Goal: Transaction & Acquisition: Obtain resource

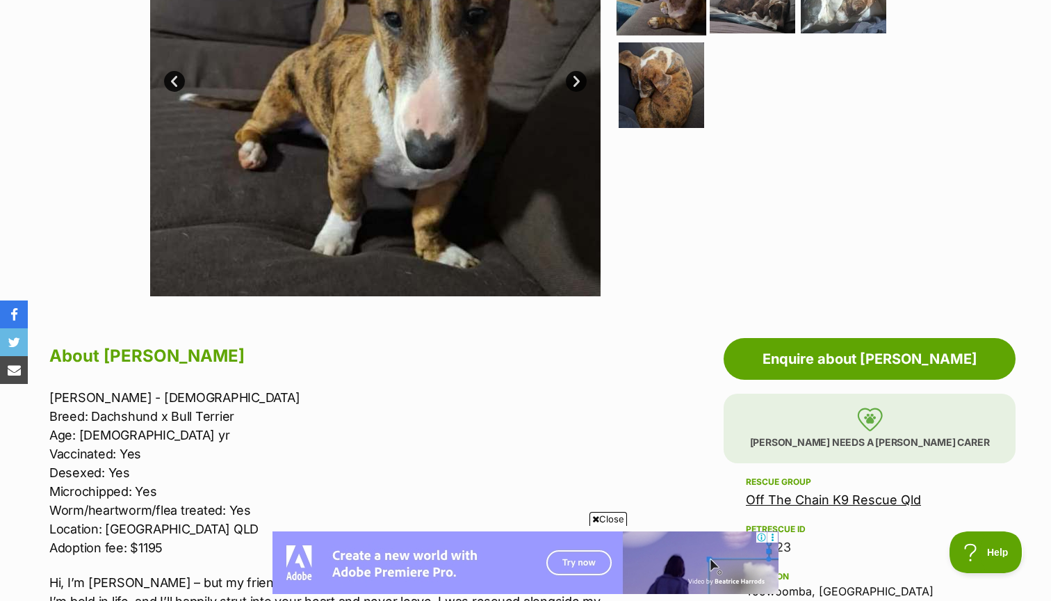
scroll to position [515, 0]
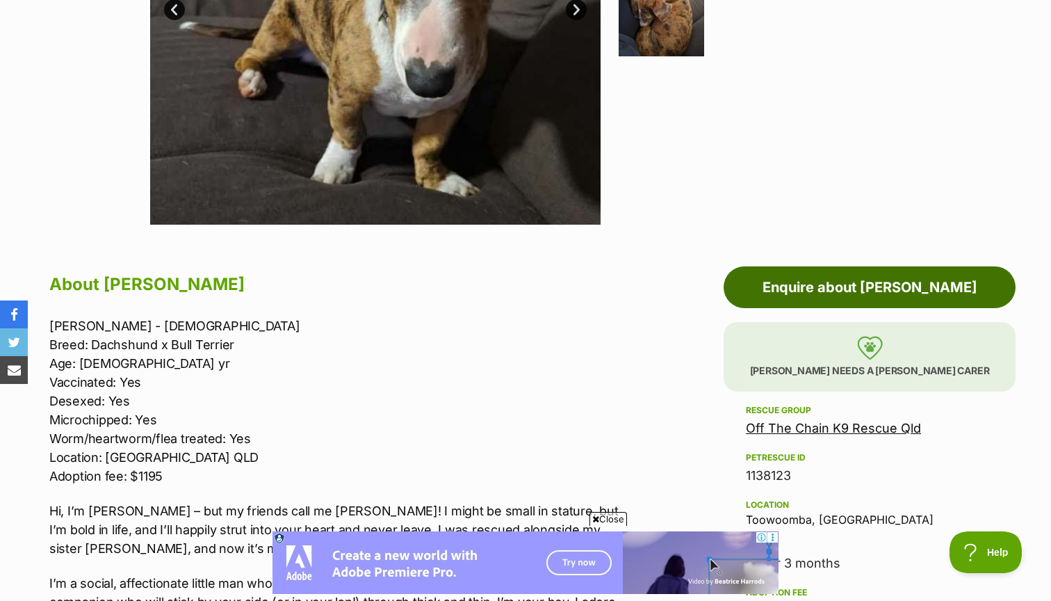
click at [840, 275] on link "Enquire about [PERSON_NAME]" at bounding box center [870, 287] width 292 height 42
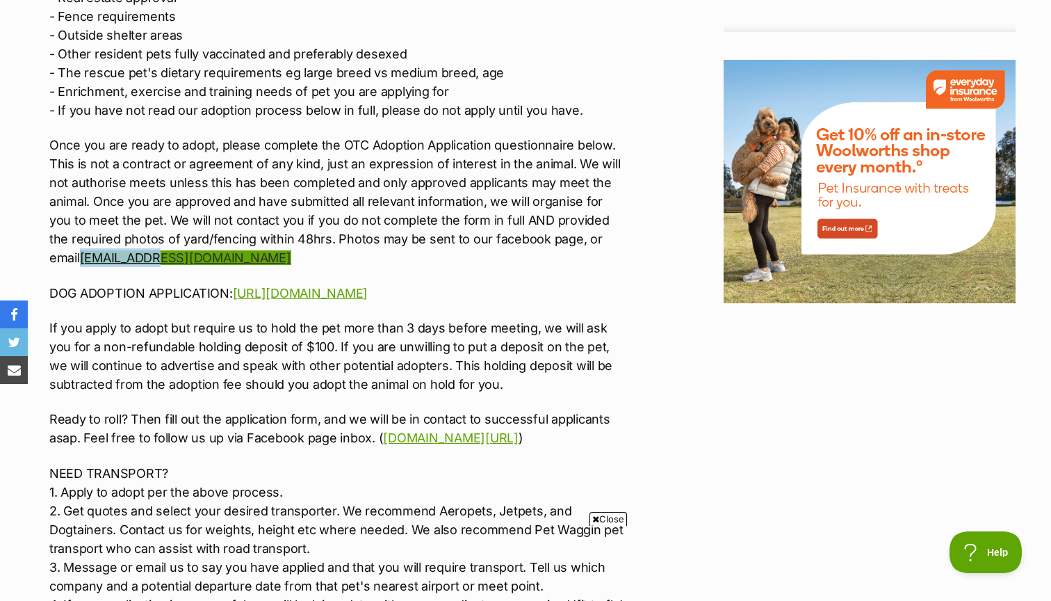
scroll to position [0, 0]
drag, startPoint x: 40, startPoint y: 259, endPoint x: 172, endPoint y: 263, distance: 132.2
copy p "offthechaink9rescue"
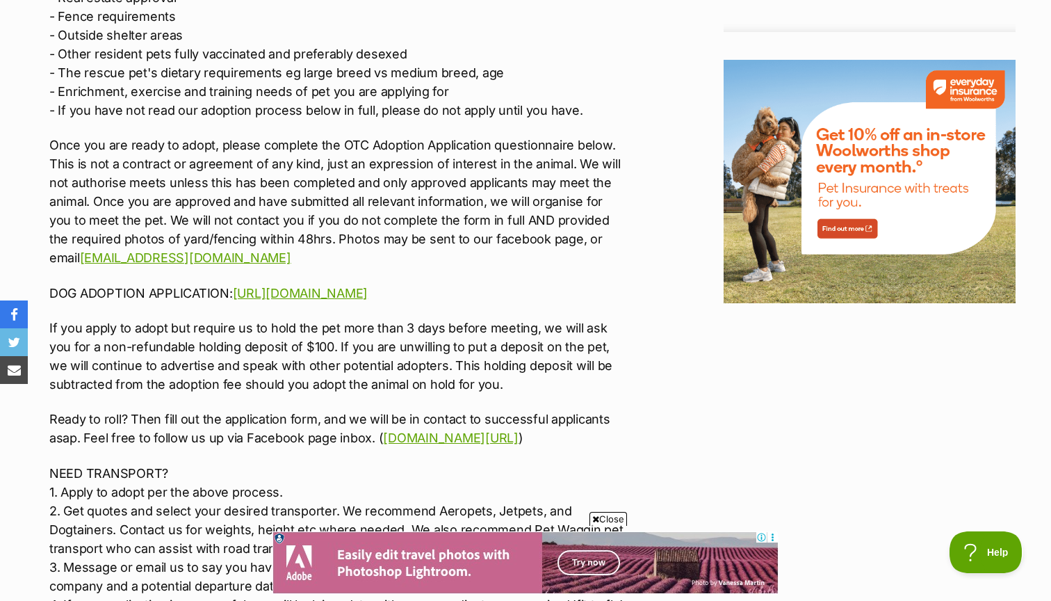
click at [336, 232] on p "Once you are ready to adopt, please complete the OTC Adoption Application quest…" at bounding box center [336, 201] width 574 height 131
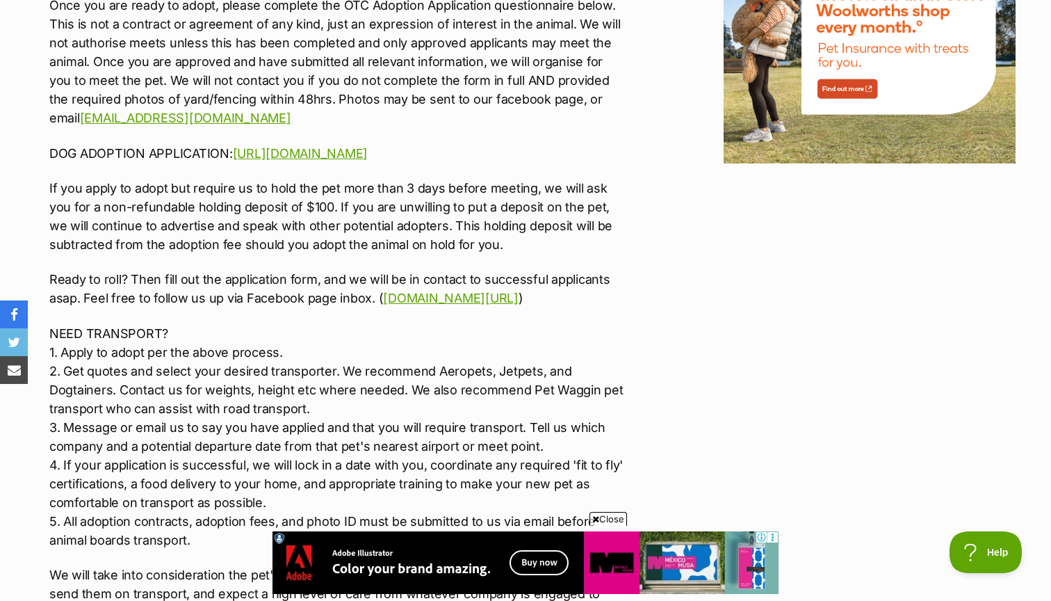
scroll to position [1781, 0]
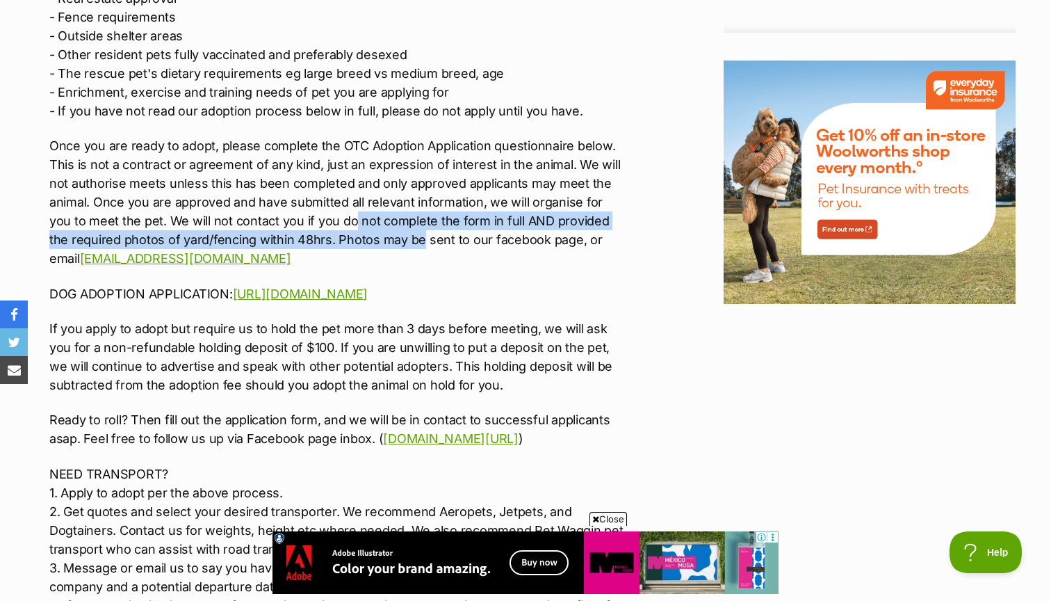
drag, startPoint x: 331, startPoint y: 220, endPoint x: 400, endPoint y: 228, distance: 69.3
click at [400, 228] on p "Once you are ready to adopt, please complete the OTC Adoption Application quest…" at bounding box center [336, 201] width 574 height 131
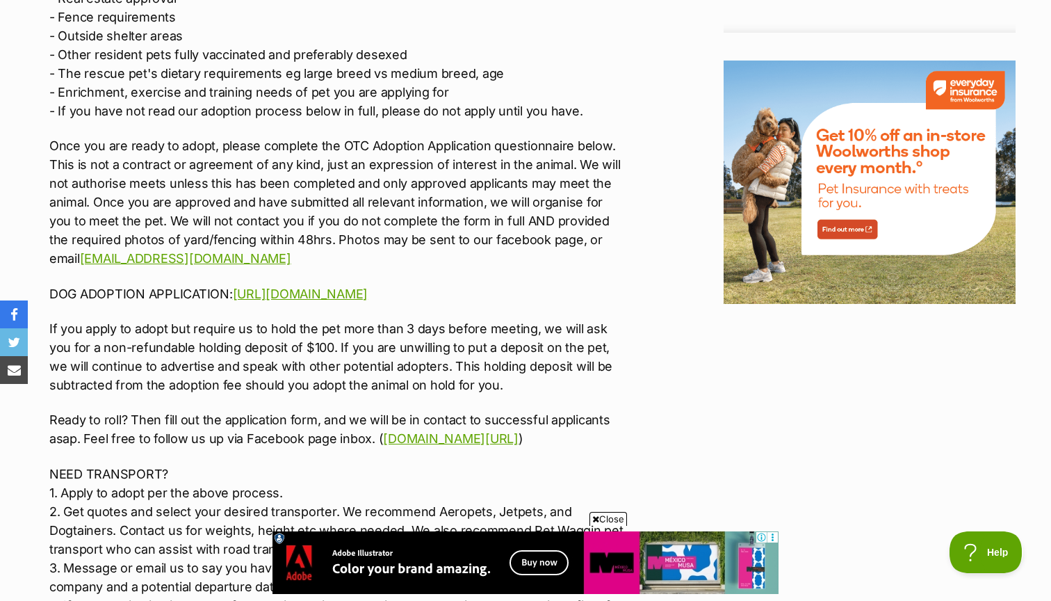
click at [419, 234] on p "Once you are ready to adopt, please complete the OTC Adoption Application quest…" at bounding box center [336, 201] width 574 height 131
click at [401, 229] on p "Once you are ready to adopt, please complete the OTC Adoption Application quest…" at bounding box center [336, 201] width 574 height 131
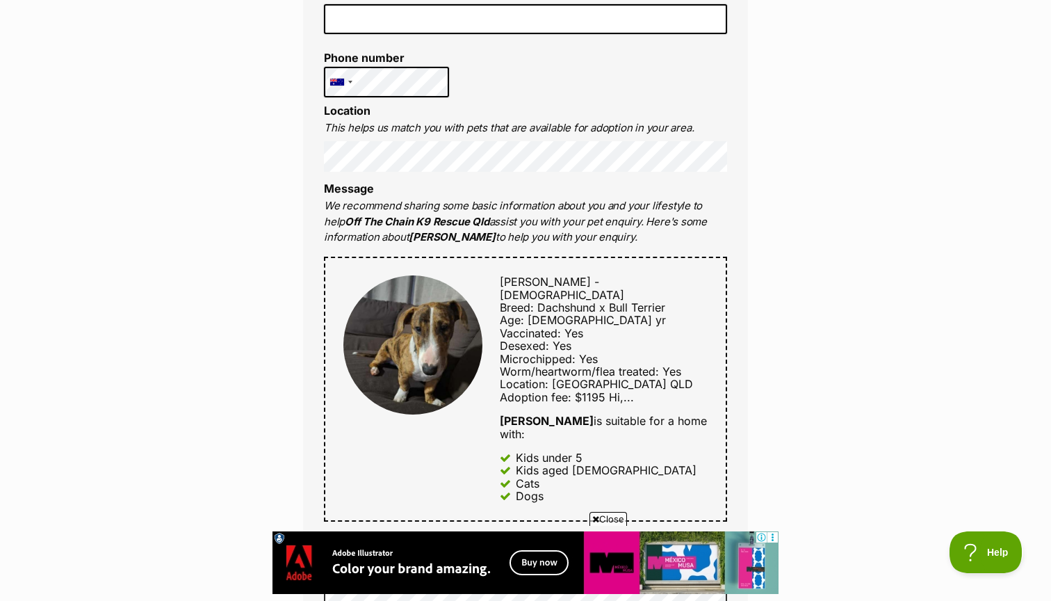
scroll to position [195, 0]
